Goal: Information Seeking & Learning: Learn about a topic

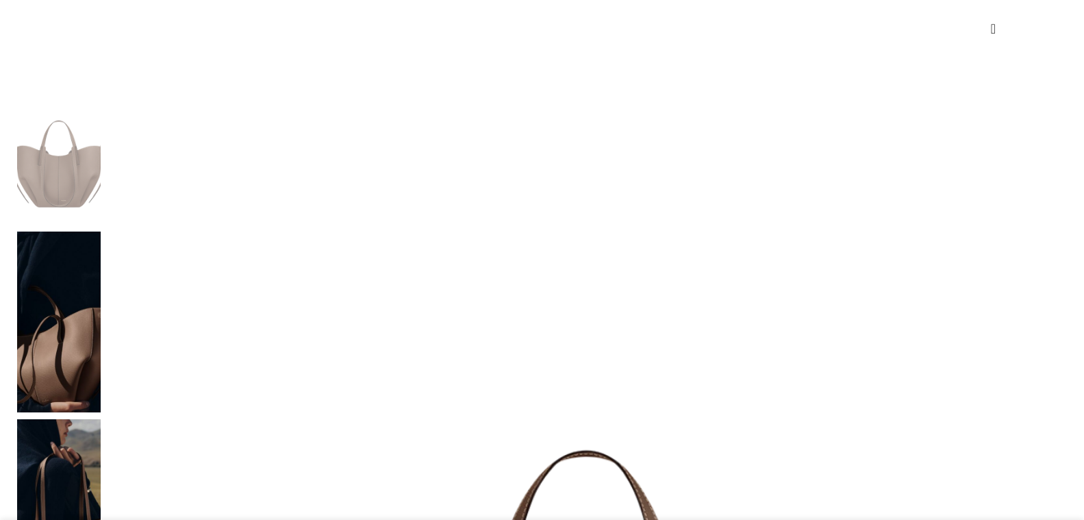
scroll to position [0, 576]
click at [295, 184] on img at bounding box center [586, 523] width 959 height 959
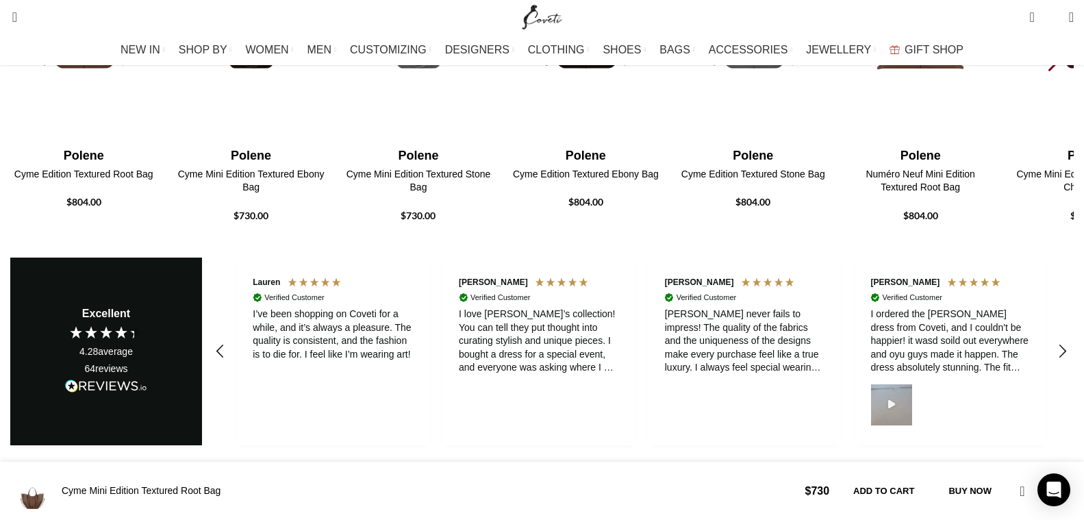
scroll to position [0, 1585]
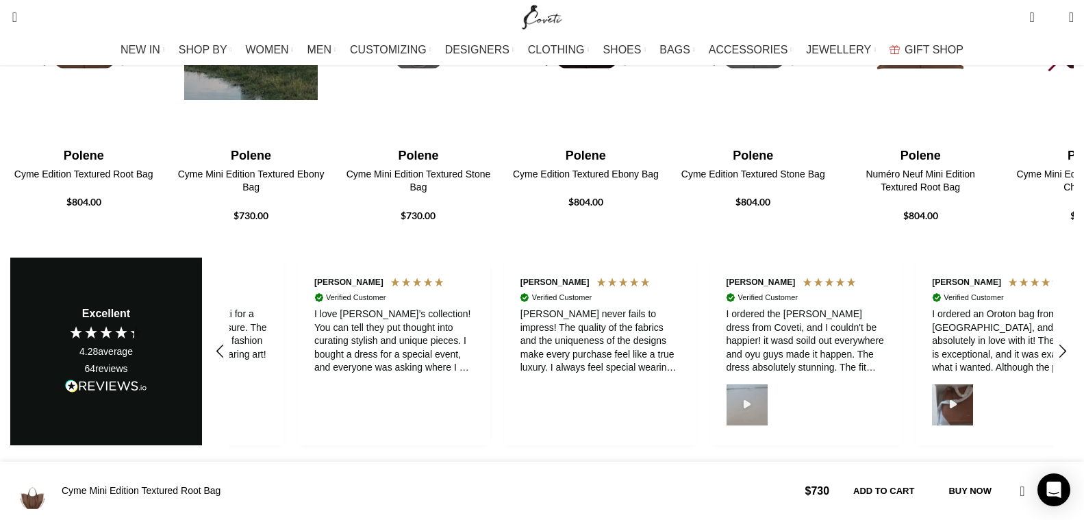
click at [268, 221] on span "$730.00" at bounding box center [250, 215] width 35 height 12
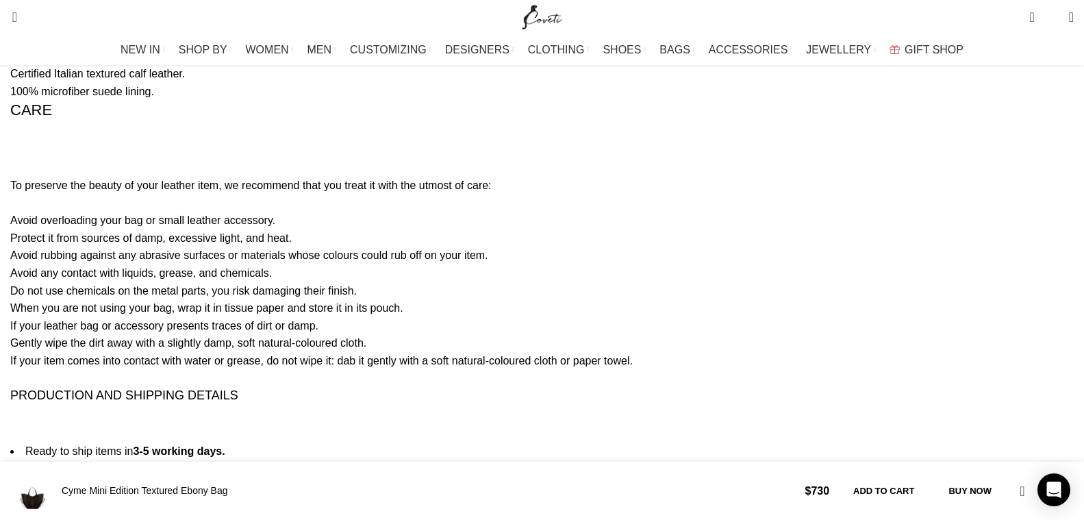
scroll to position [3044, 0]
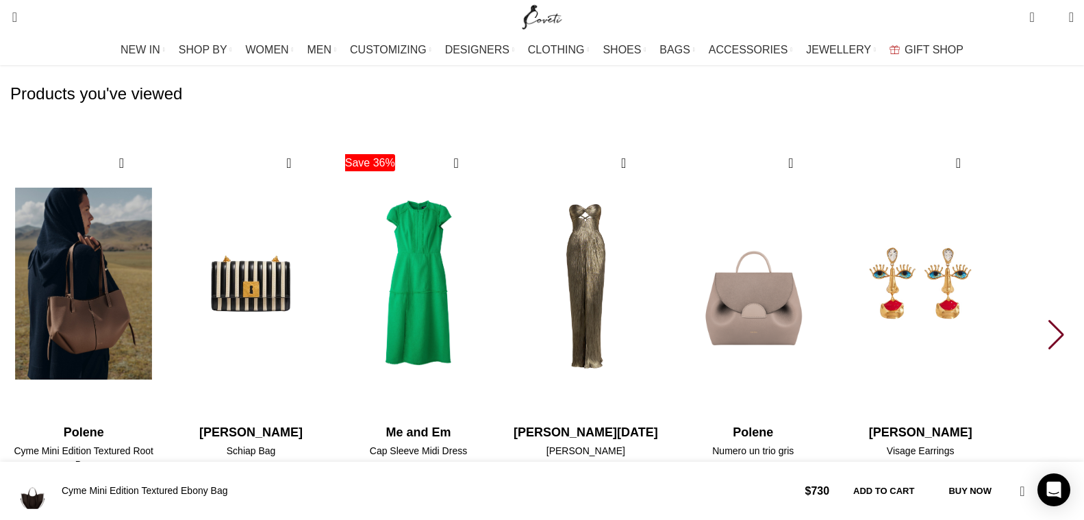
click at [160, 415] on img "1 / 6" at bounding box center [83, 283] width 151 height 282
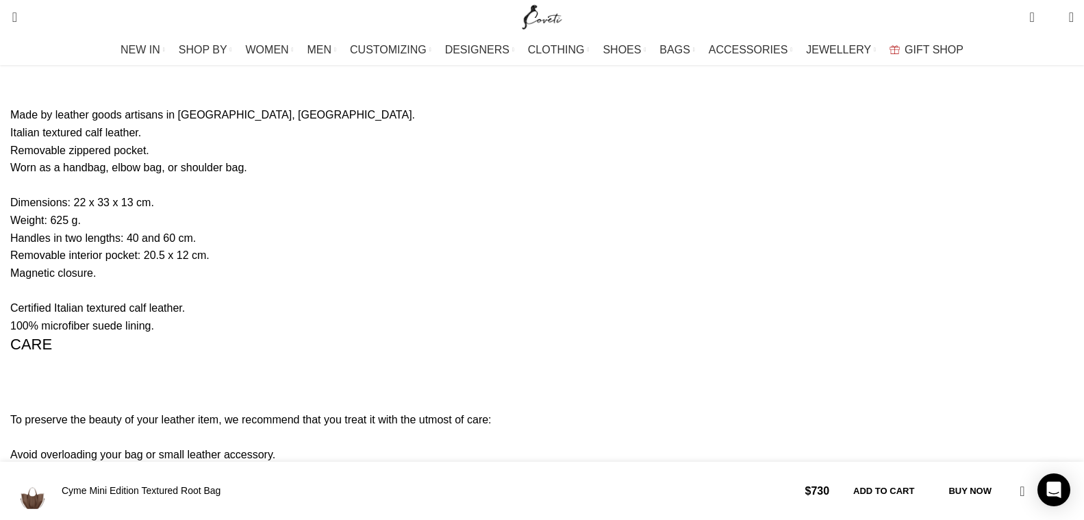
scroll to position [0, 1874]
